Goal: Book appointment/travel/reservation

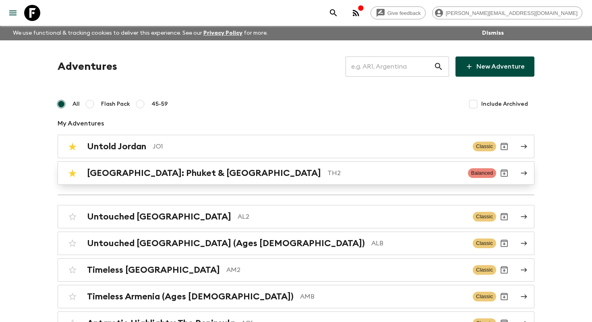
click at [213, 172] on h2 "[GEOGRAPHIC_DATA]: Phuket & [GEOGRAPHIC_DATA]" at bounding box center [204, 173] width 234 height 10
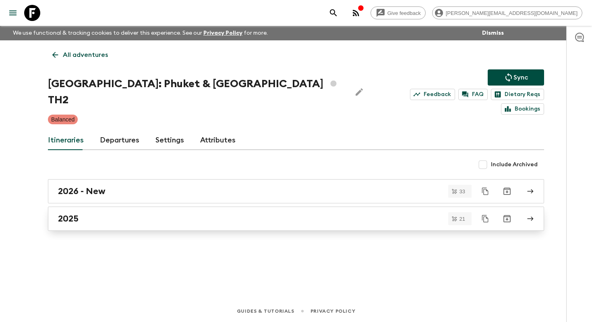
click at [105, 213] on div "2025" at bounding box center [288, 218] width 461 height 10
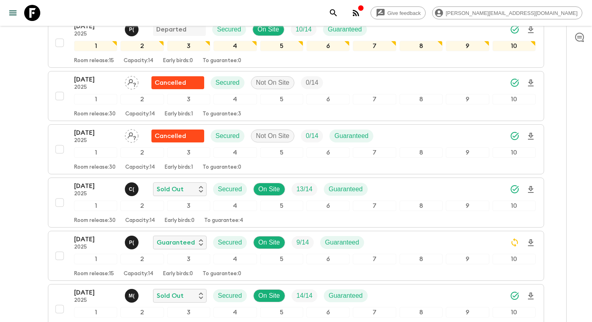
scroll to position [277, 0]
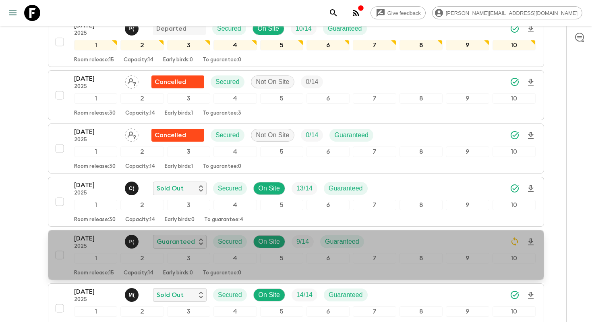
click at [93, 233] on p "[DATE]" at bounding box center [96, 238] width 44 height 10
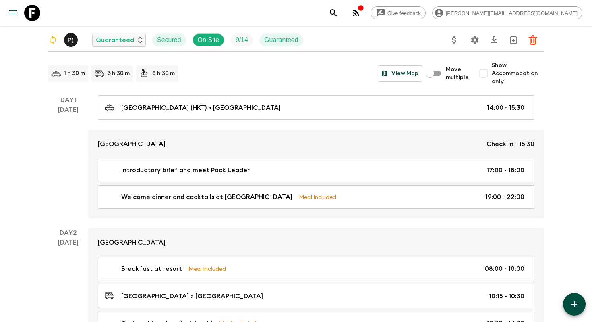
scroll to position [87, 0]
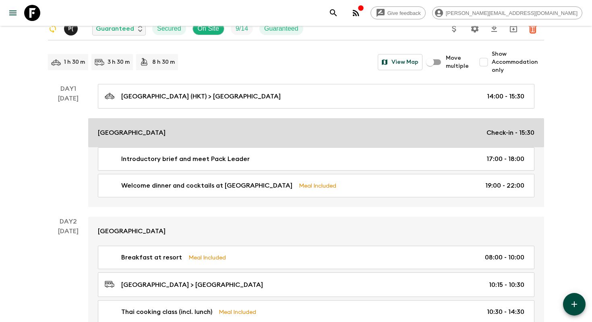
click at [160, 126] on link "[GEOGRAPHIC_DATA] Check-in - 15:30" at bounding box center [316, 132] width 456 height 29
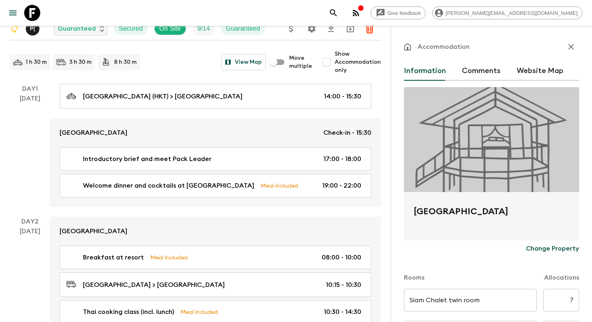
click at [455, 208] on h2 "[GEOGRAPHIC_DATA]" at bounding box center [492, 218] width 156 height 26
copy form "[GEOGRAPHIC_DATA] Change Property"
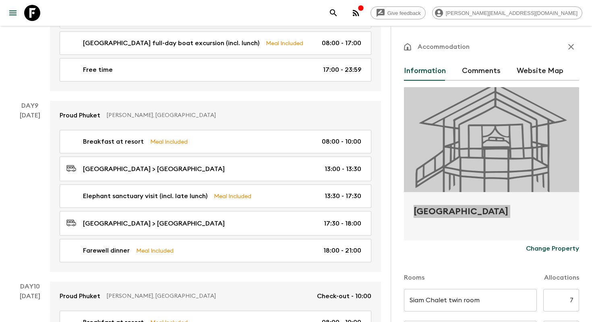
scroll to position [1457, 0]
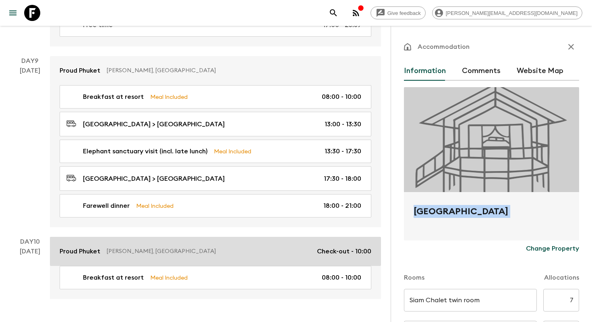
click at [88, 246] on p "Proud Phuket" at bounding box center [80, 251] width 41 height 10
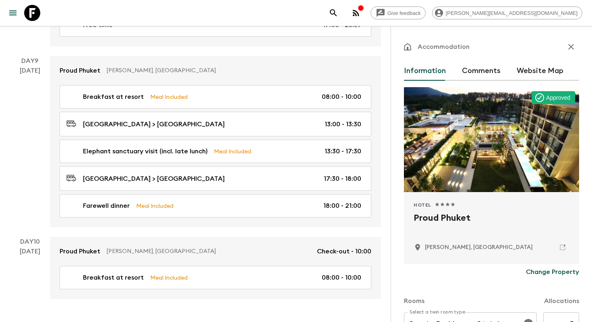
click at [444, 219] on h2 "Proud Phuket" at bounding box center [492, 224] width 156 height 26
copy div "Proud Phuket"
